Goal: Transaction & Acquisition: Purchase product/service

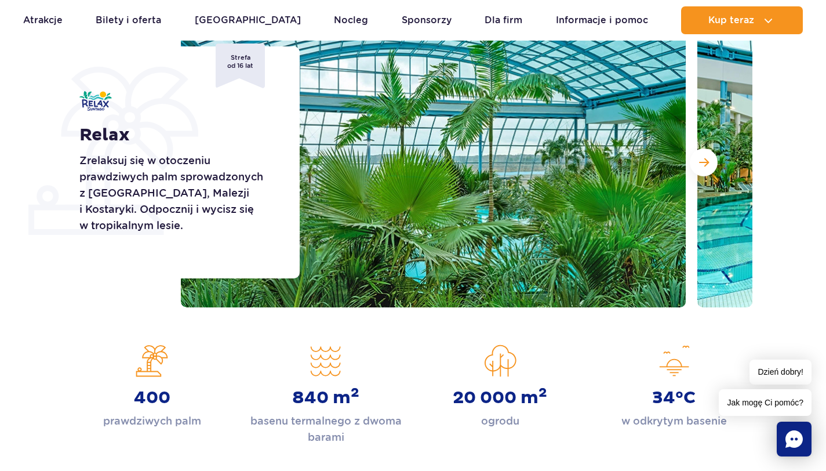
scroll to position [179, 0]
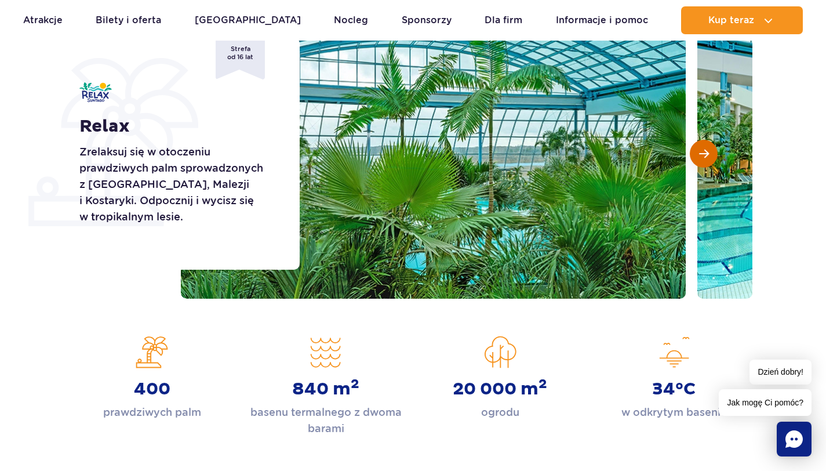
click at [703, 141] on button "Następny slajd" at bounding box center [704, 154] width 28 height 28
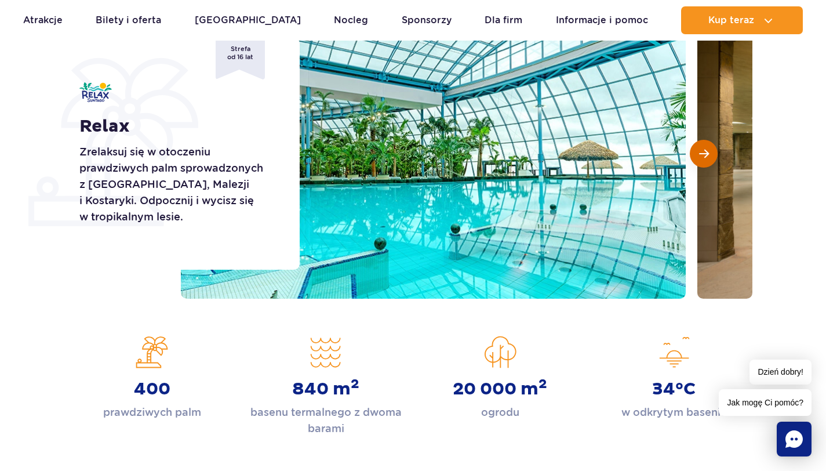
click at [703, 141] on button "Następny slajd" at bounding box center [704, 154] width 28 height 28
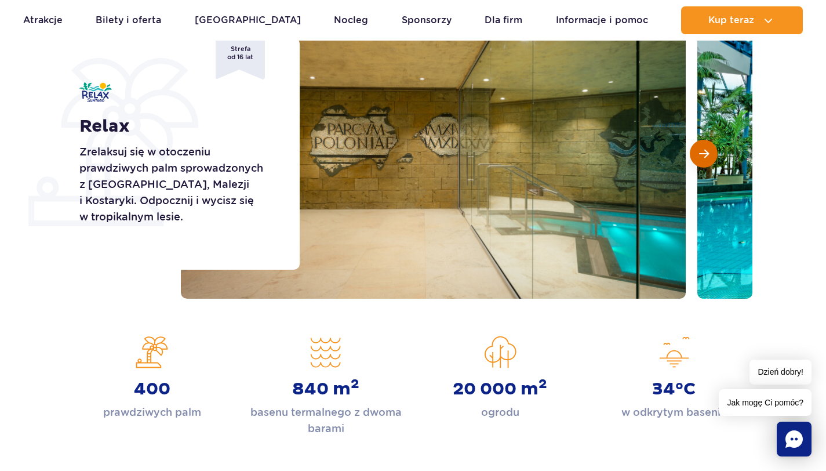
click at [703, 141] on button "Następny slajd" at bounding box center [704, 154] width 28 height 28
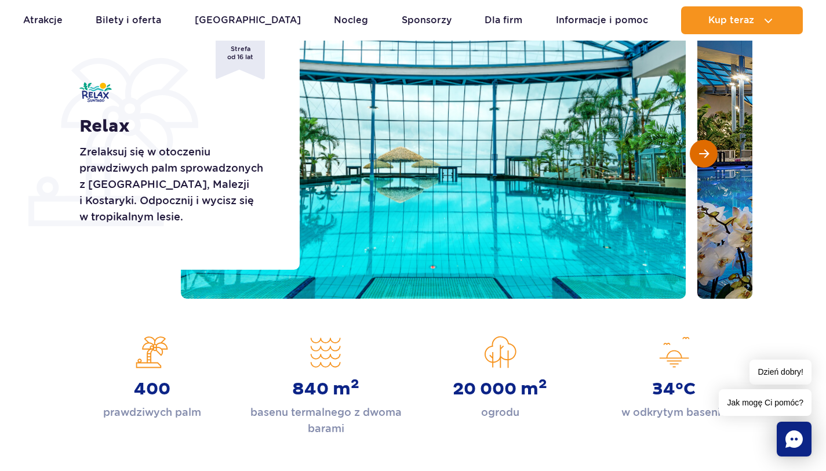
click at [703, 141] on button "Następny slajd" at bounding box center [704, 154] width 28 height 28
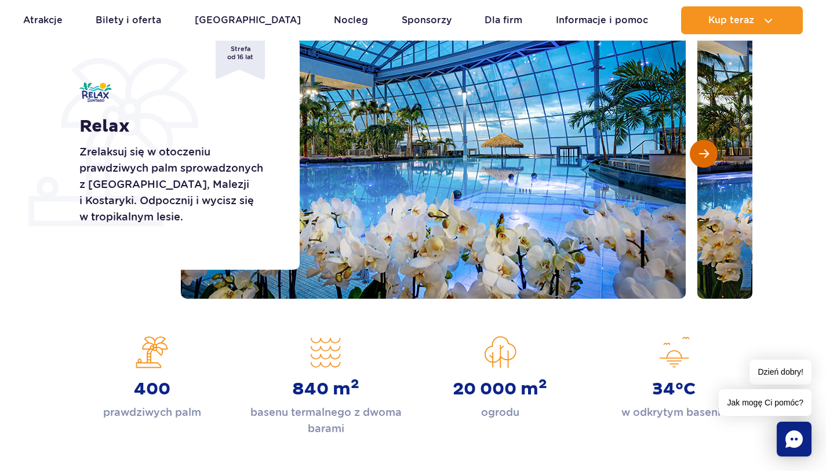
click at [705, 154] on span "Następny slajd" at bounding box center [704, 153] width 10 height 10
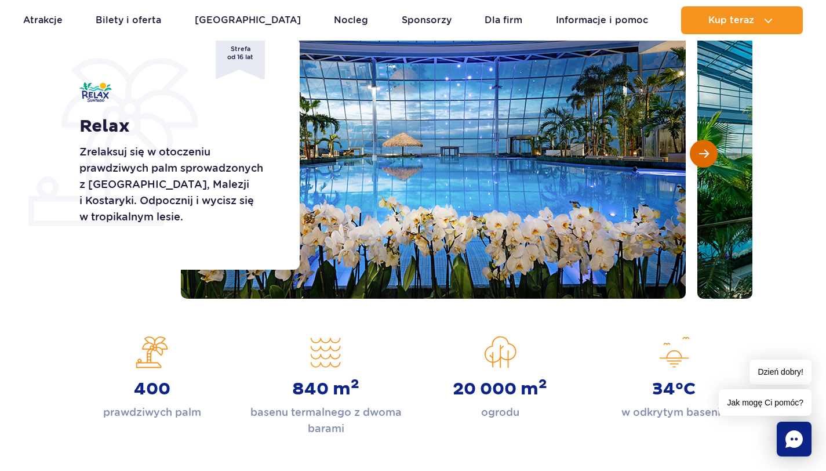
click at [705, 154] on span "Następny slajd" at bounding box center [704, 153] width 10 height 10
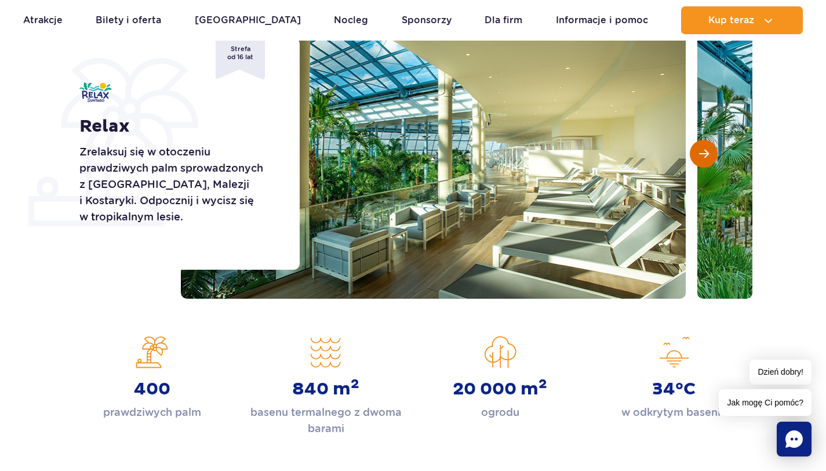
click at [705, 154] on span "Następny slajd" at bounding box center [704, 153] width 10 height 10
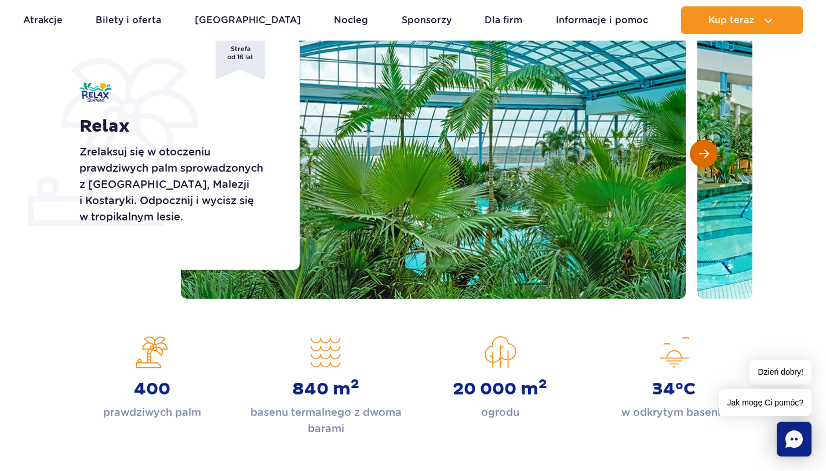
click at [705, 154] on span "Następny slajd" at bounding box center [704, 153] width 10 height 10
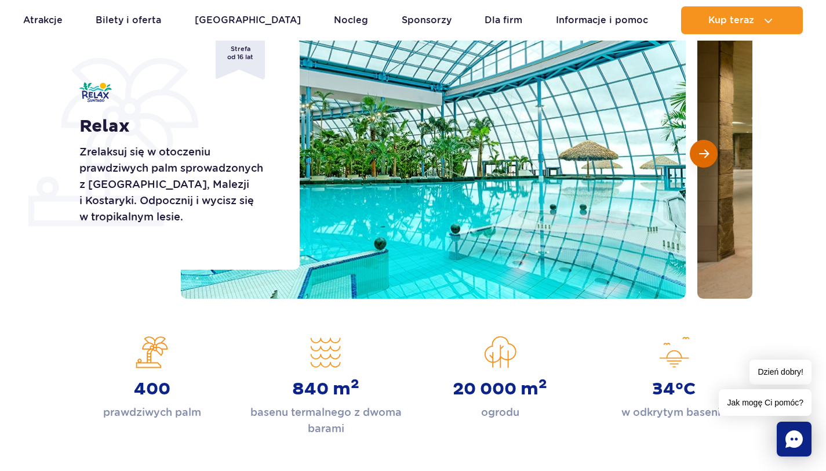
click at [705, 154] on span "Następny slajd" at bounding box center [704, 153] width 10 height 10
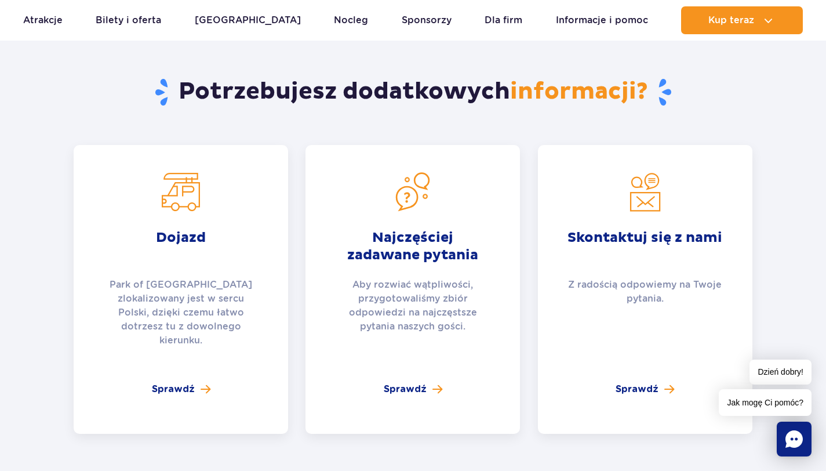
scroll to position [2259, 0]
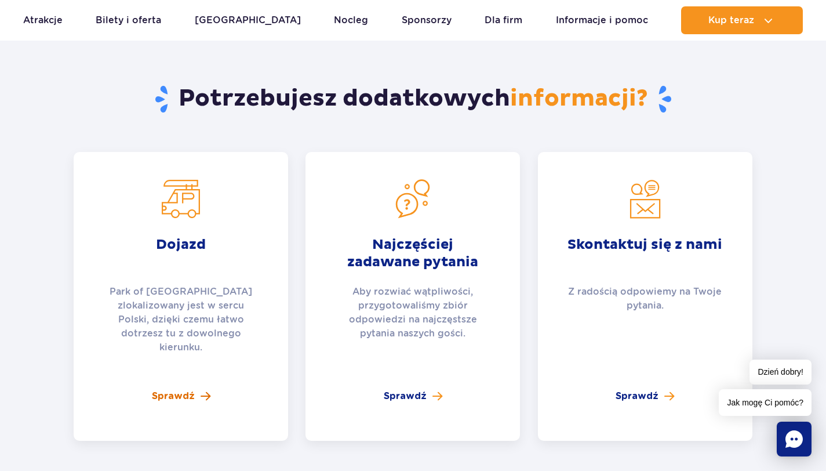
click at [176, 389] on span "Sprawdź" at bounding box center [173, 396] width 43 height 14
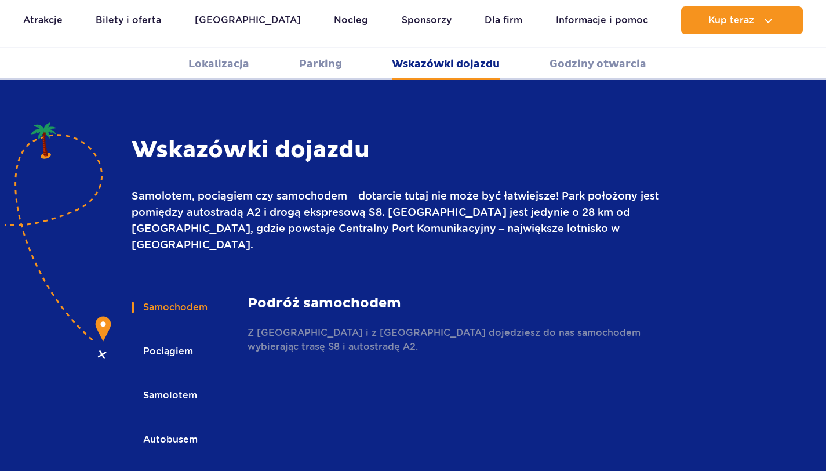
scroll to position [1542, 0]
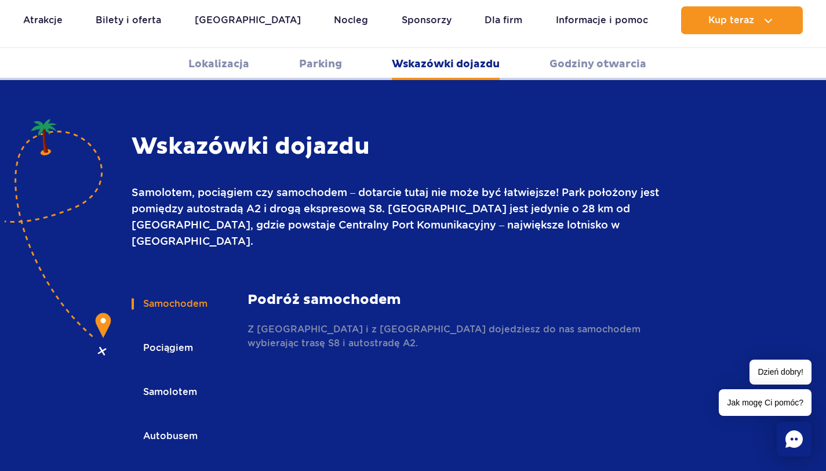
click at [582, 68] on link "Godziny otwarcia" at bounding box center [597, 64] width 97 height 32
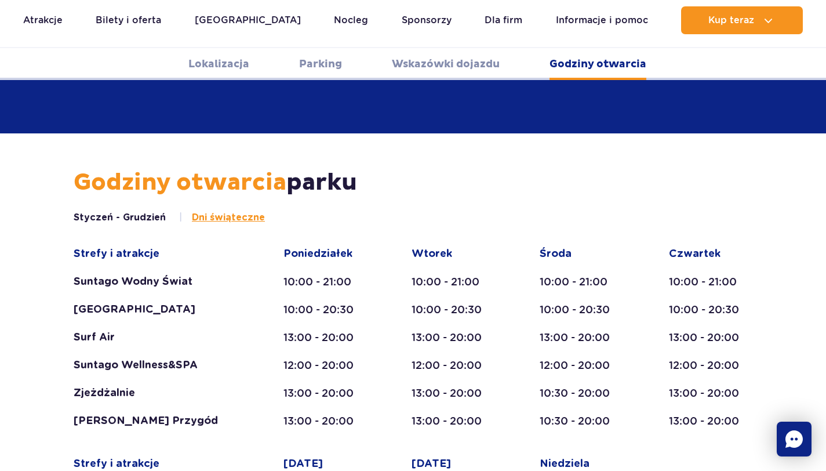
scroll to position [2008, 0]
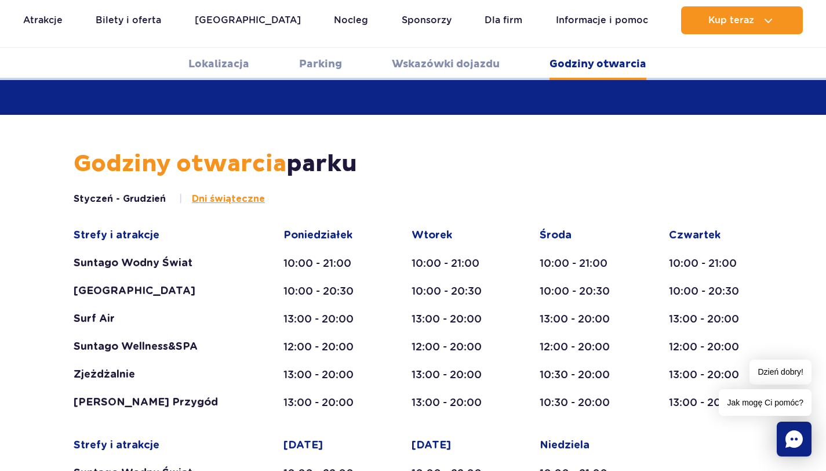
click at [205, 68] on link "Lokalizacja" at bounding box center [218, 64] width 61 height 32
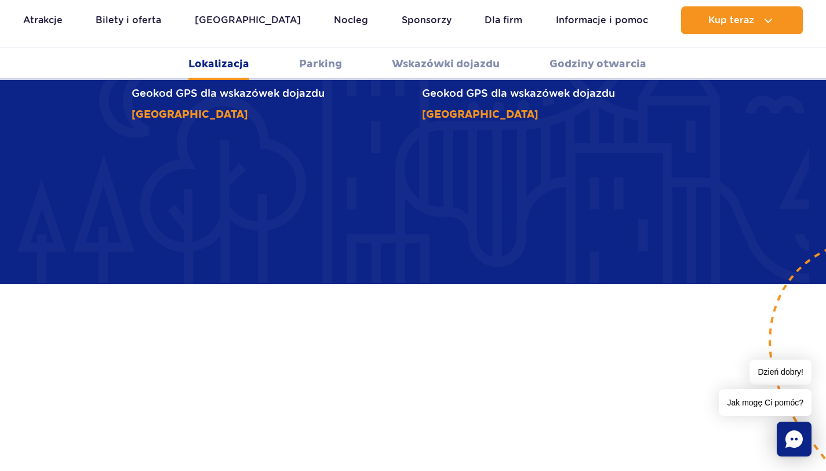
scroll to position [690, 0]
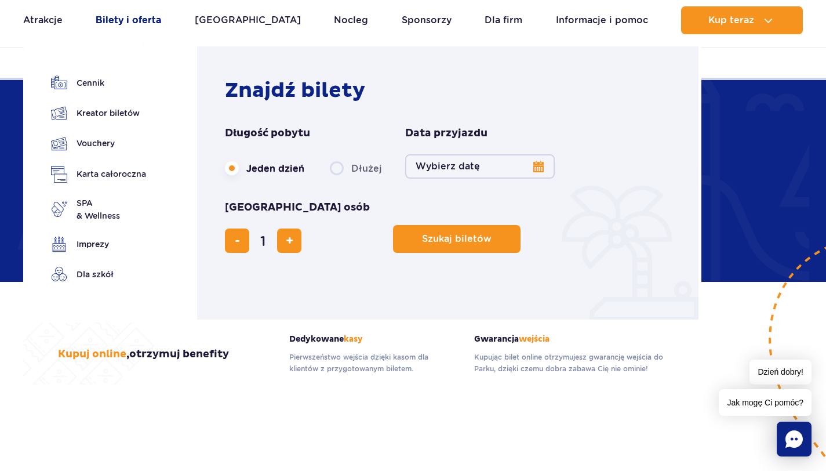
click at [147, 20] on link "Bilety i oferta" at bounding box center [128, 20] width 65 height 28
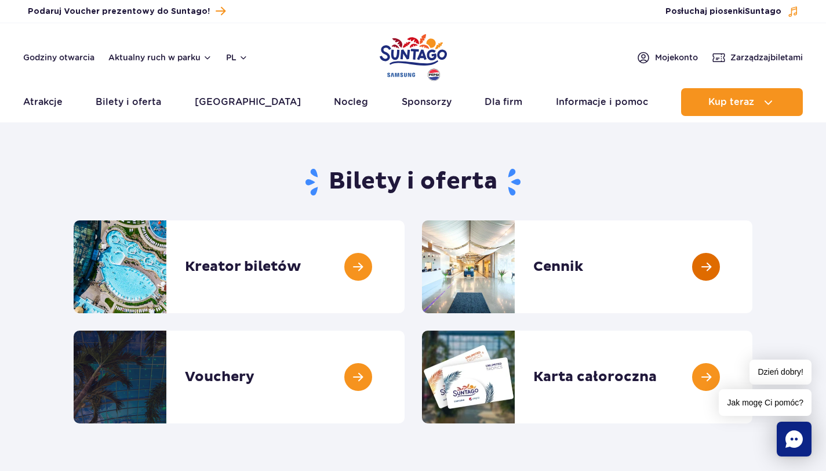
click at [752, 260] on link at bounding box center [752, 266] width 0 height 93
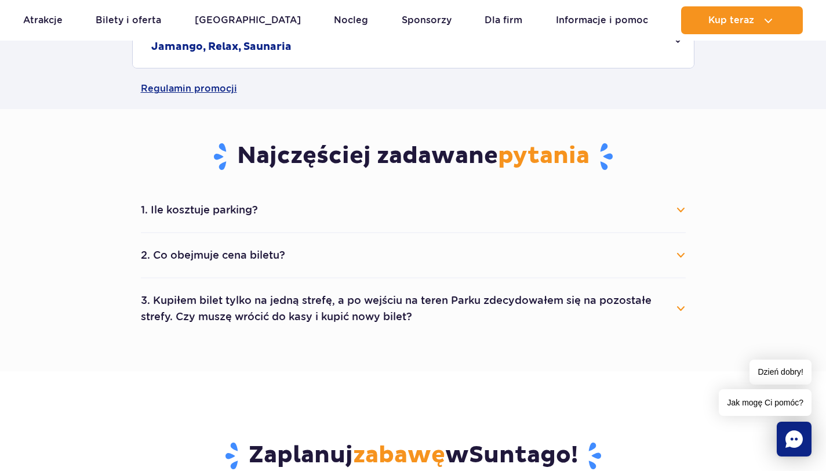
scroll to position [629, 0]
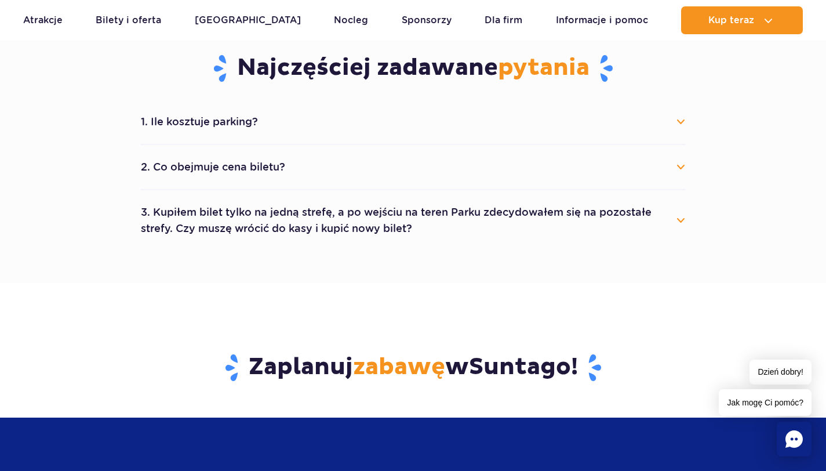
click at [683, 126] on button "1. Ile kosztuje parking?" at bounding box center [413, 122] width 545 height 26
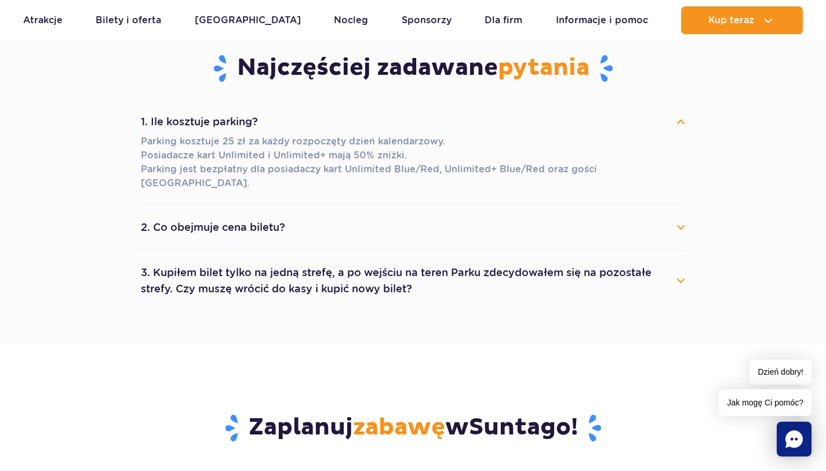
click at [682, 214] on button "2. Co obejmuje cena biletu?" at bounding box center [413, 227] width 545 height 26
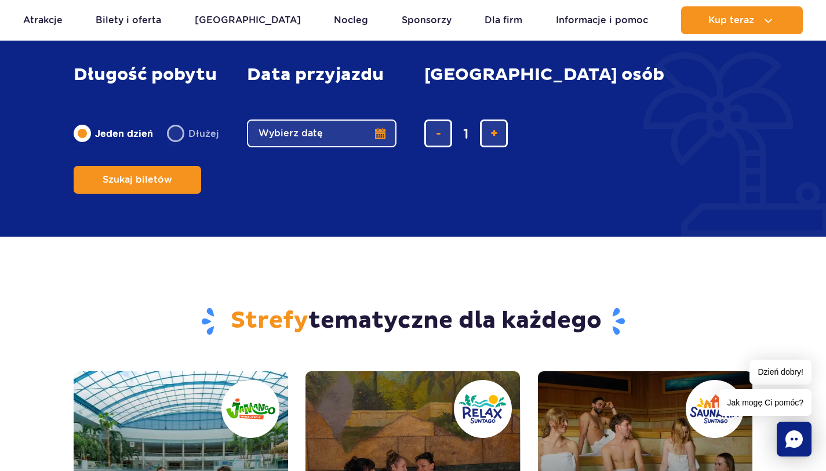
scroll to position [1128, 0]
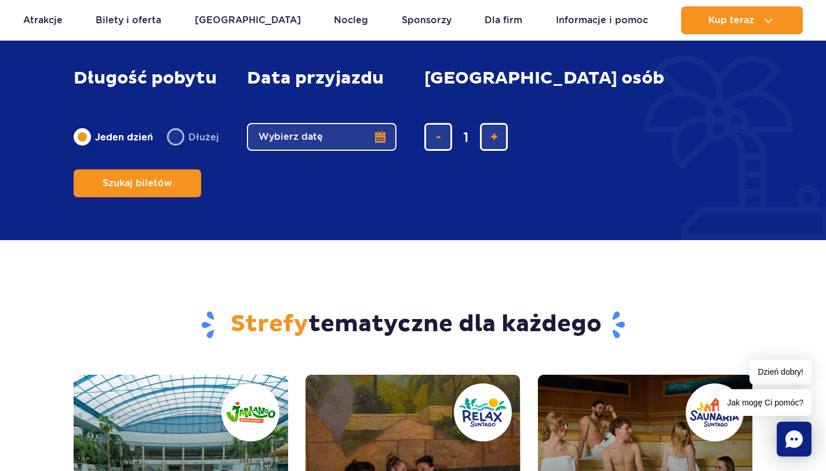
click at [379, 132] on button "Wybierz datę" at bounding box center [322, 137] width 150 height 28
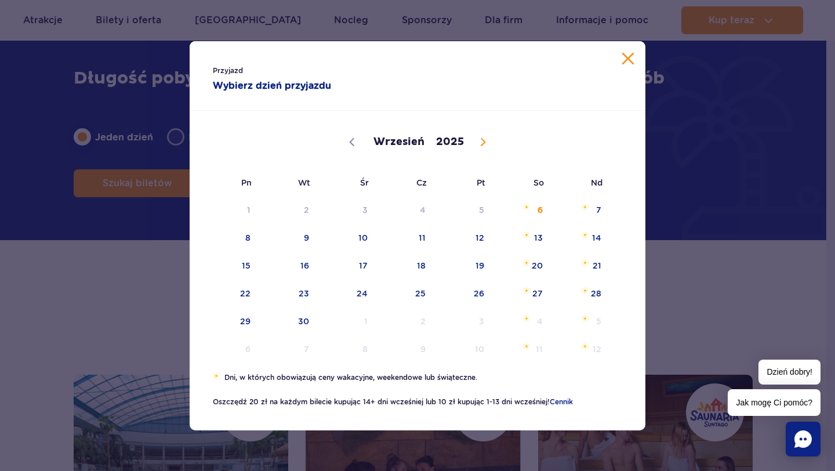
click at [485, 139] on icon at bounding box center [483, 142] width 8 height 8
select select "10"
click at [254, 234] on span "3" at bounding box center [230, 237] width 59 height 27
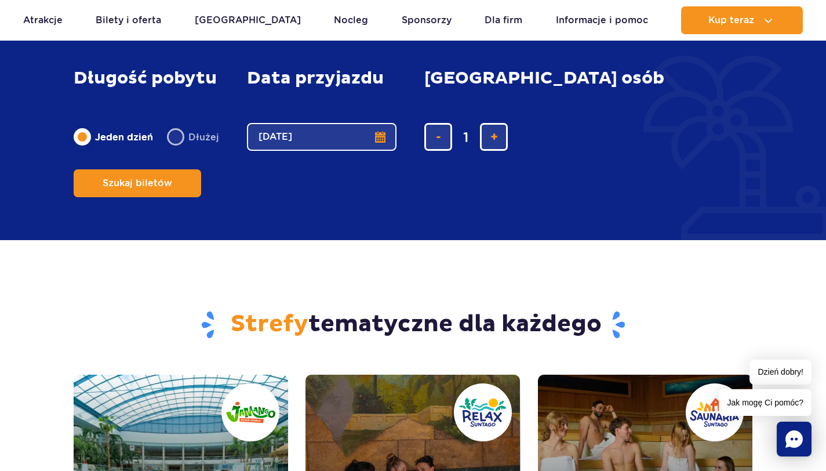
click at [377, 134] on button "03.11.25" at bounding box center [322, 137] width 150 height 28
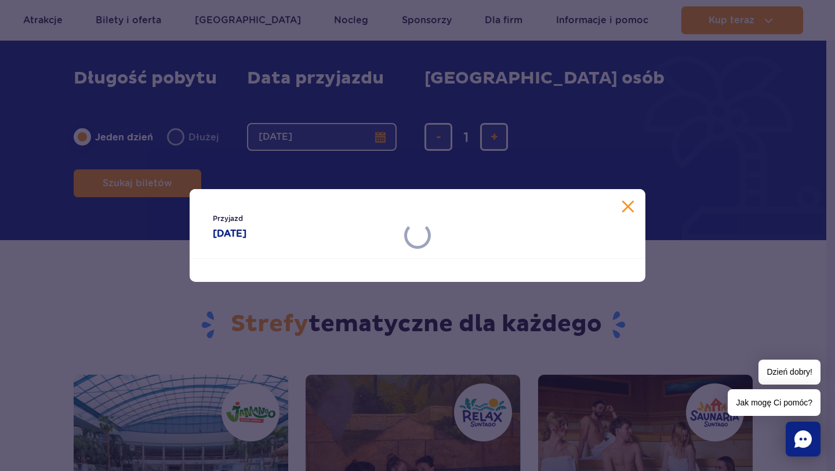
select select "10"
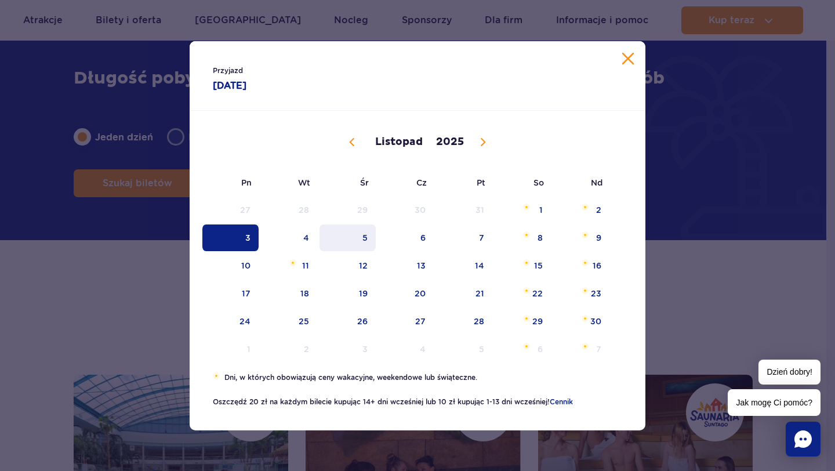
click at [366, 238] on span "5" at bounding box center [347, 237] width 59 height 27
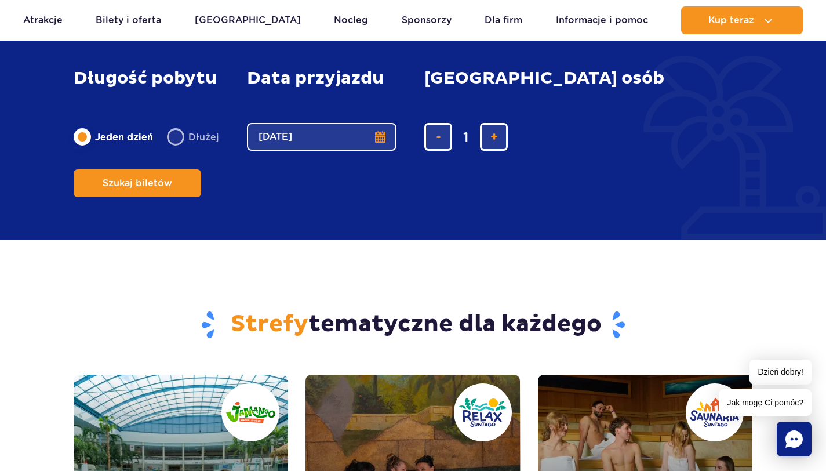
click at [169, 133] on label "Dłużej" at bounding box center [193, 137] width 52 height 24
click at [169, 147] on input "Dłużej" at bounding box center [173, 148] width 13 height 2
radio input "false"
radio input "true"
click at [320, 134] on button "Wybierz datę" at bounding box center [322, 137] width 150 height 28
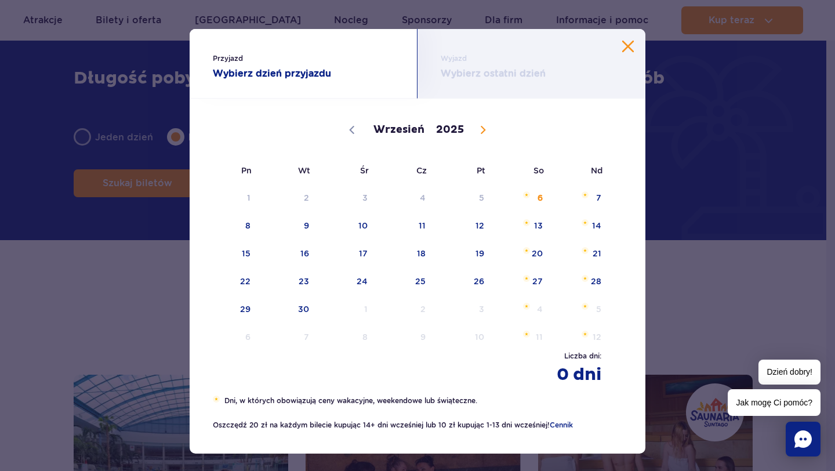
click at [479, 133] on icon at bounding box center [483, 130] width 8 height 8
select select "10"
click at [242, 234] on span "3" at bounding box center [230, 225] width 59 height 27
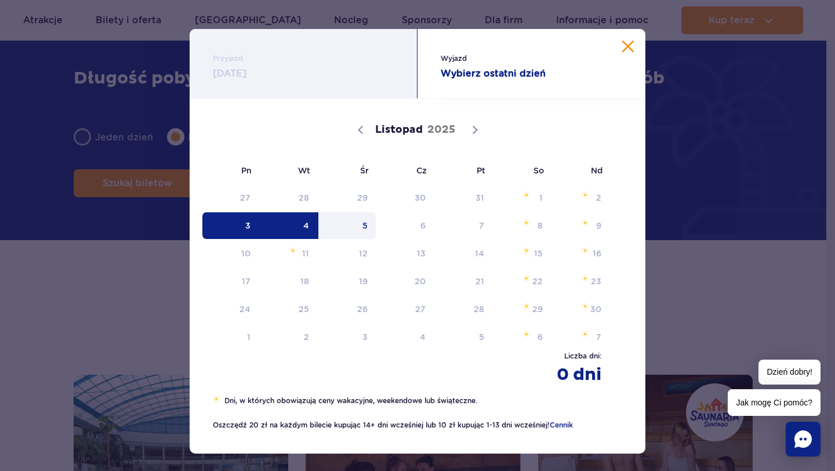
click at [361, 225] on span "5" at bounding box center [347, 225] width 59 height 27
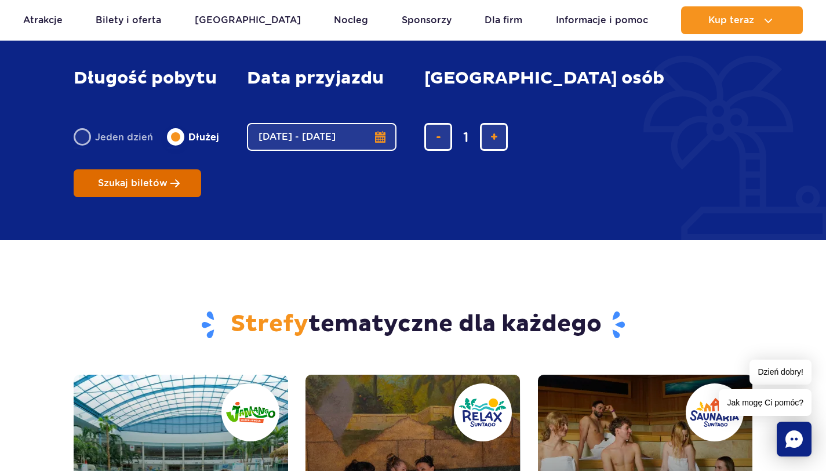
click at [167, 178] on span "Szukaj biletów" at bounding box center [133, 183] width 70 height 10
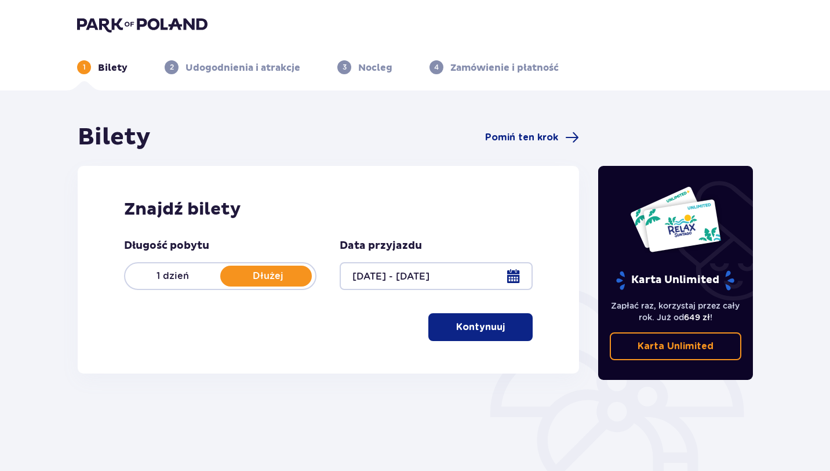
click at [266, 273] on p "Dłużej" at bounding box center [267, 276] width 95 height 13
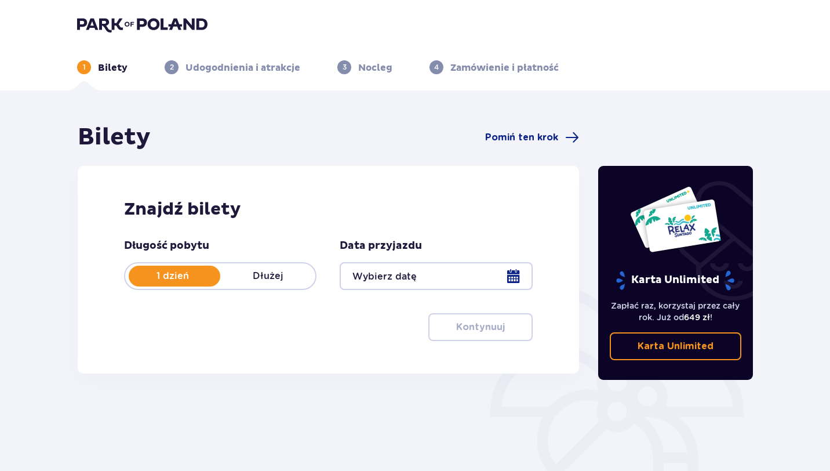
click at [266, 273] on p "Dłużej" at bounding box center [267, 276] width 95 height 13
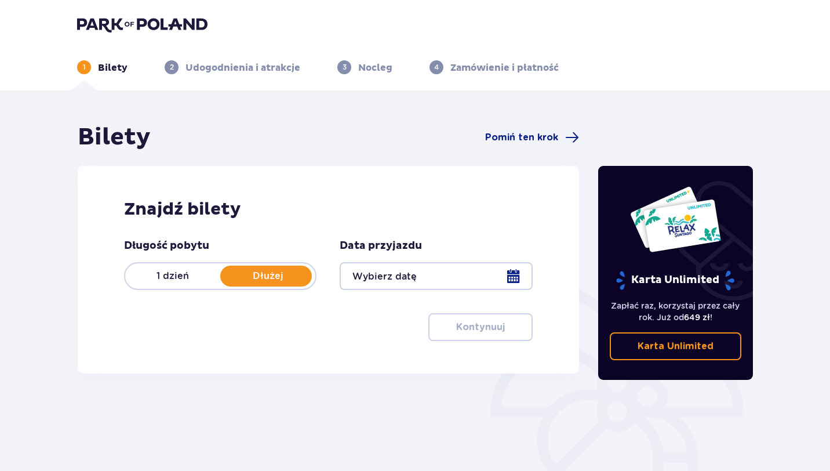
click at [516, 274] on div at bounding box center [436, 276] width 192 height 28
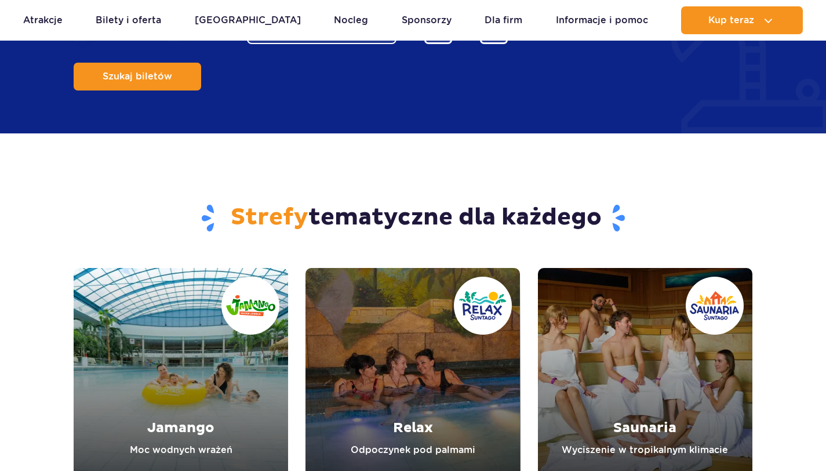
scroll to position [1128, 0]
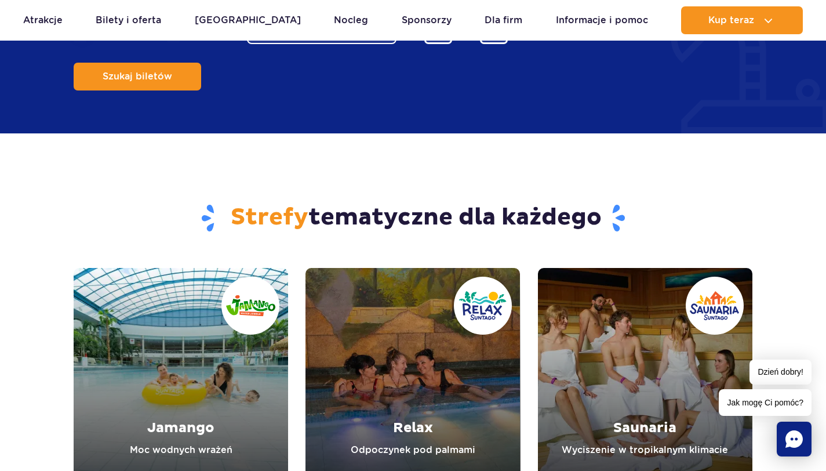
click at [168, 366] on link "Jamango" at bounding box center [181, 375] width 214 height 214
